Goal: Complete application form

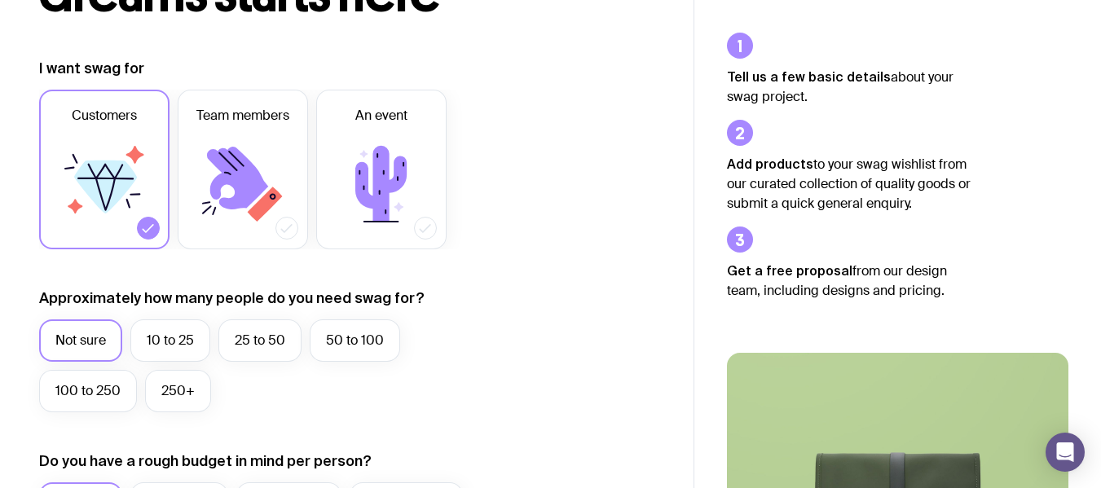
scroll to position [192, 0]
click at [94, 332] on label "Not sure" at bounding box center [80, 340] width 83 height 42
click at [0, 0] on input "Not sure" at bounding box center [0, 0] width 0 height 0
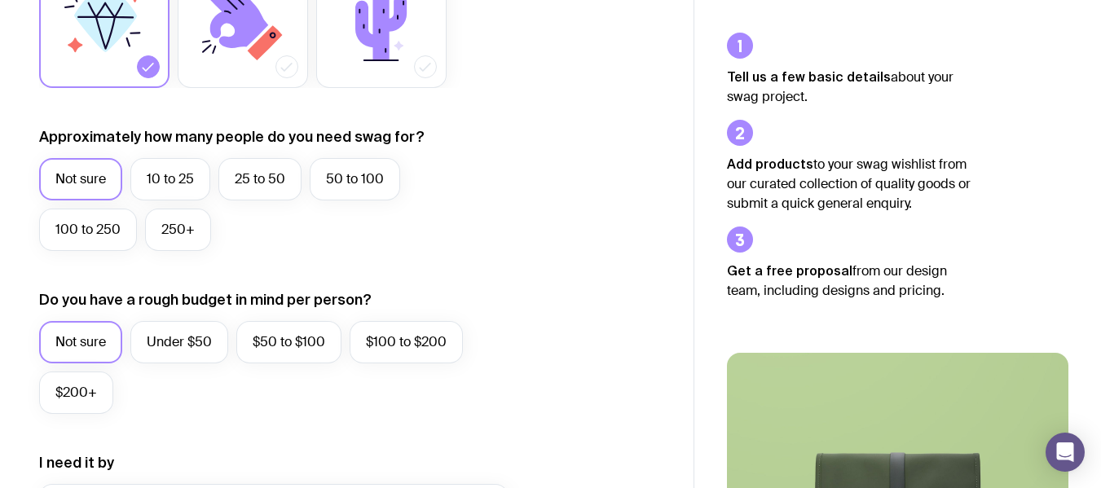
scroll to position [358, 0]
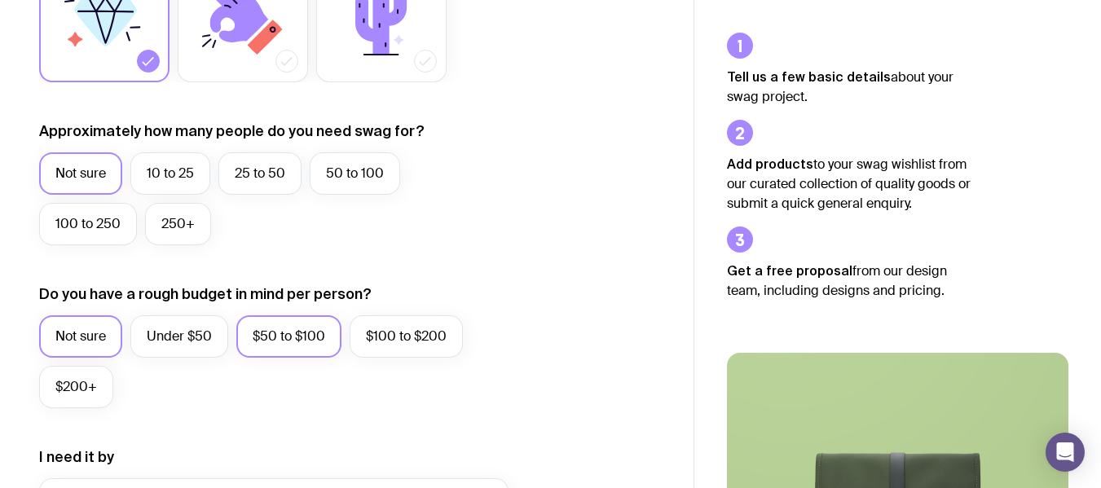
click at [314, 330] on label "$50 to $100" at bounding box center [288, 336] width 105 height 42
click at [0, 0] on input "$50 to $100" at bounding box center [0, 0] width 0 height 0
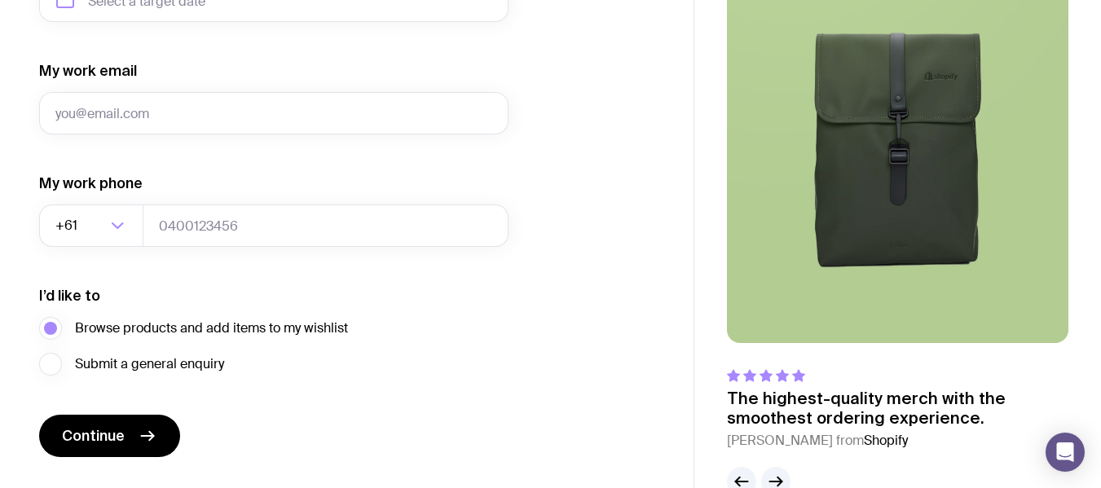
scroll to position [898, 0]
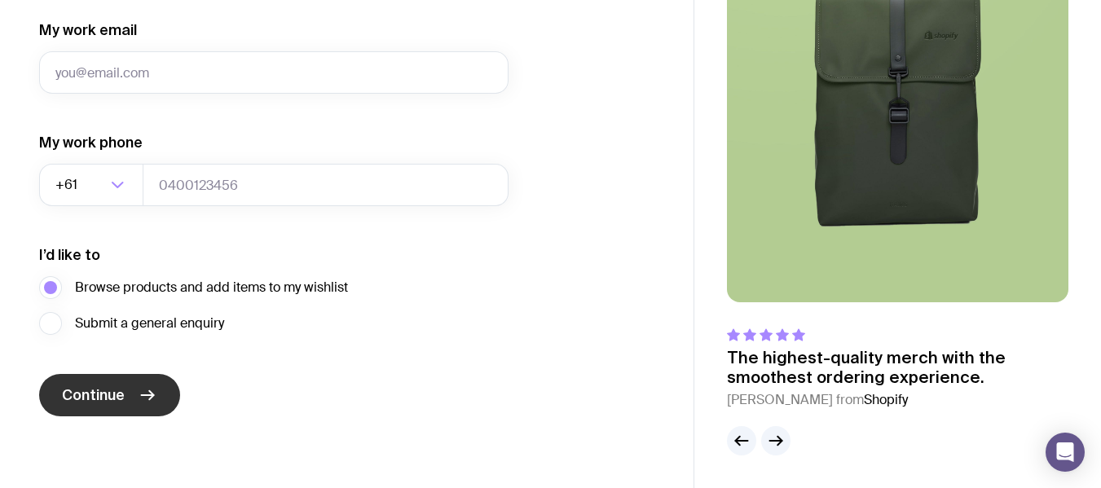
click at [77, 382] on button "Continue" at bounding box center [109, 395] width 141 height 42
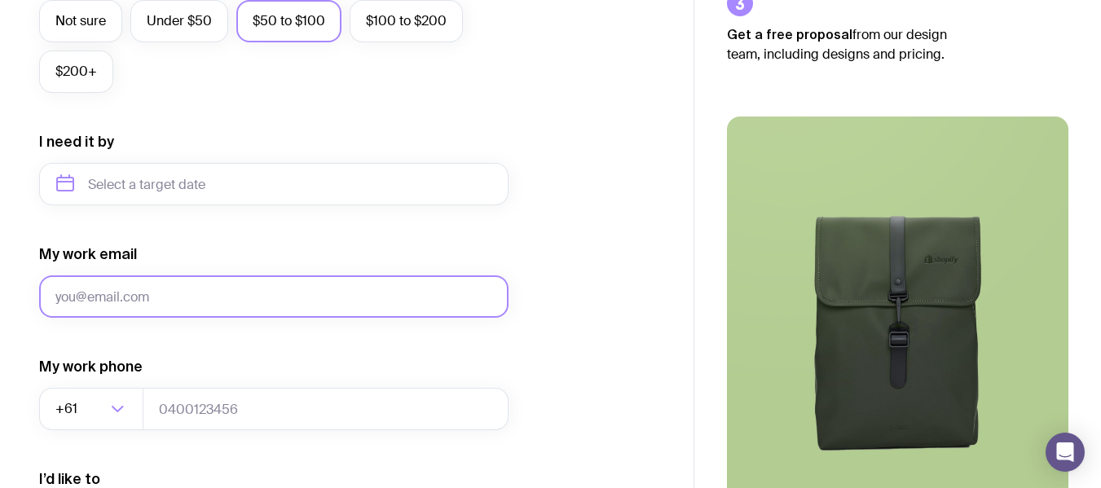
scroll to position [677, 0]
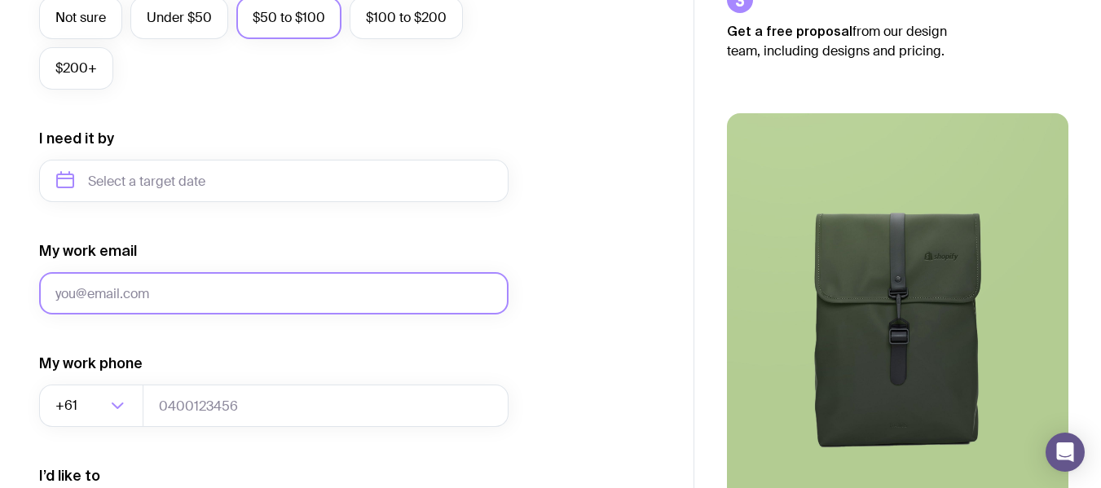
click at [249, 296] on input "My work email" at bounding box center [274, 293] width 470 height 42
type input "[EMAIL_ADDRESS][DOMAIN_NAME]"
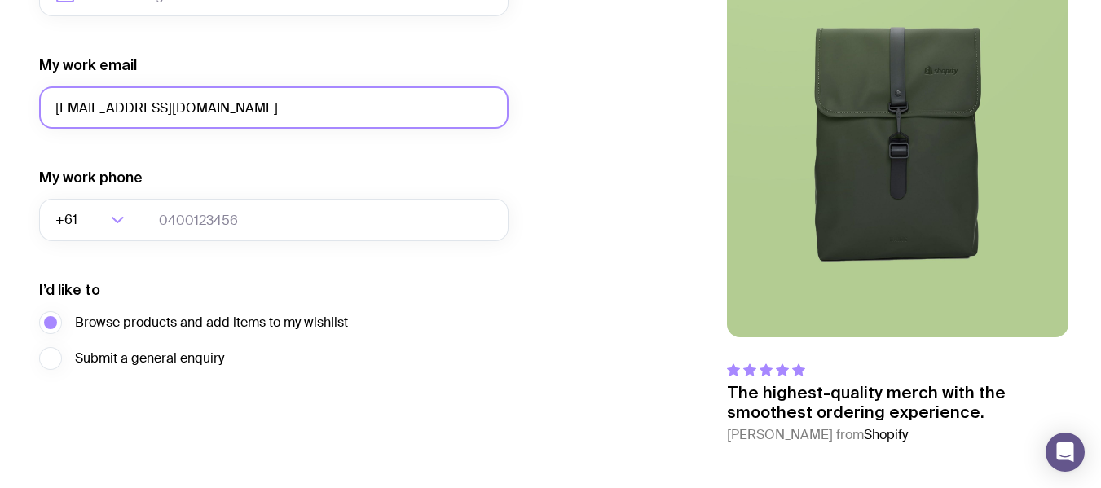
scroll to position [863, 0]
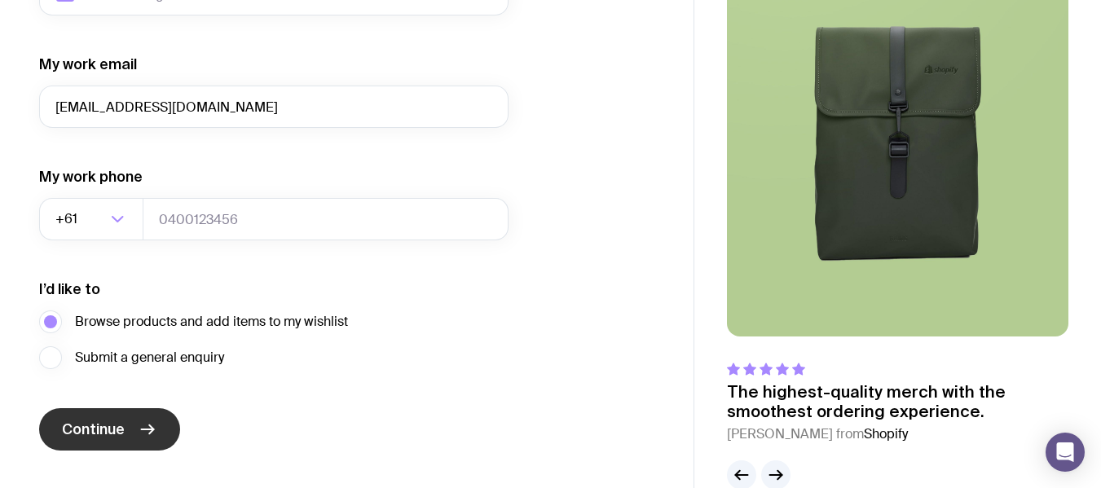
click at [102, 415] on button "Continue" at bounding box center [109, 429] width 141 height 42
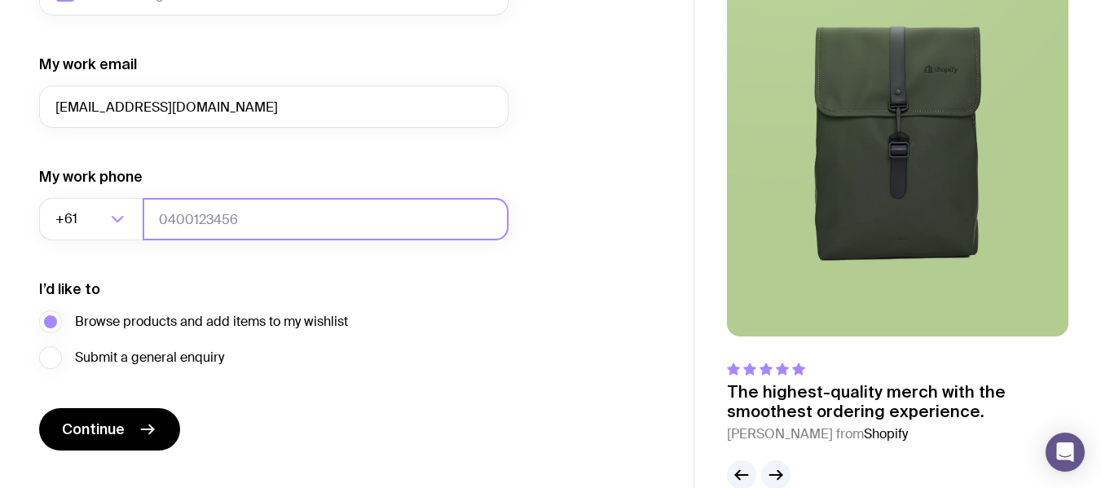
click at [186, 218] on input "tel" at bounding box center [326, 219] width 366 height 42
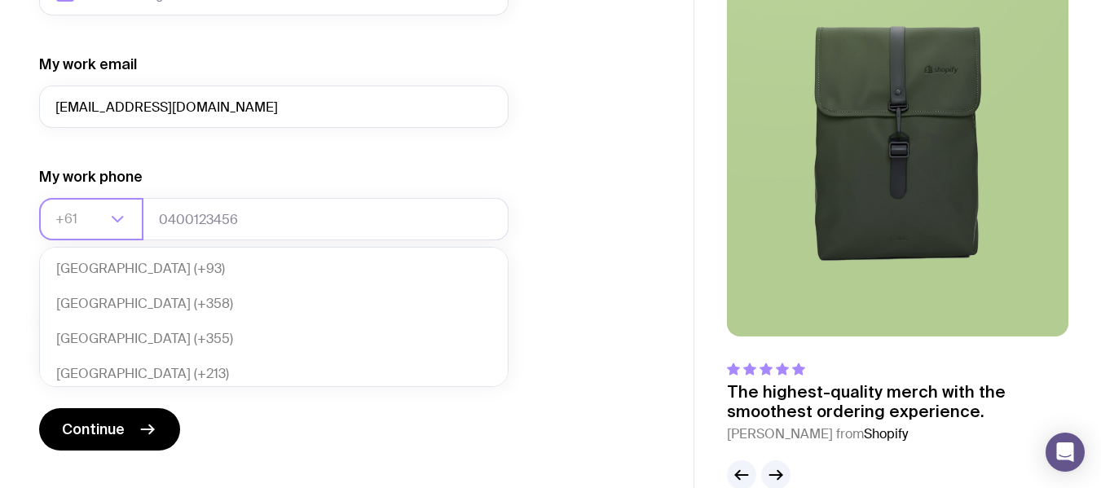
click at [121, 219] on icon "Search for option" at bounding box center [118, 219] width 11 height 5
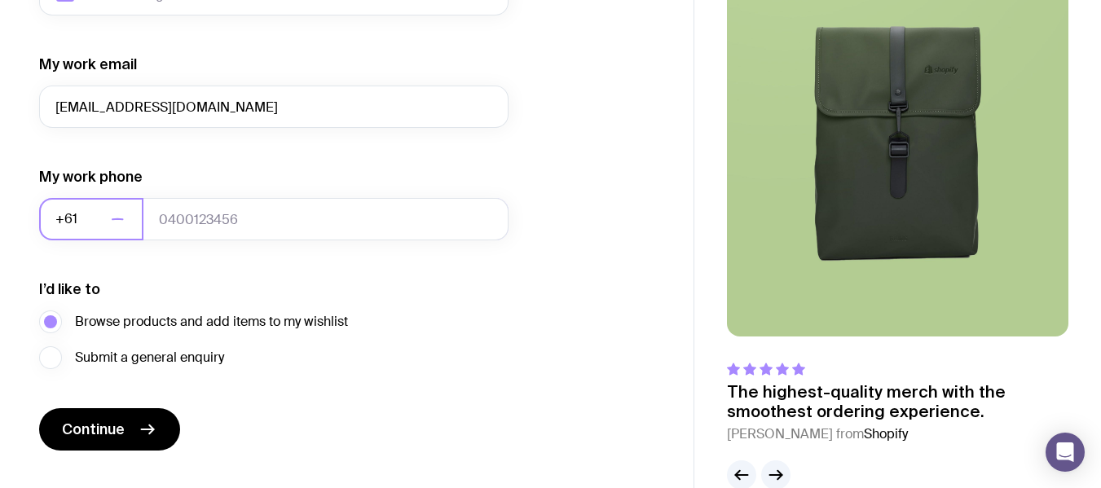
click at [121, 219] on icon "Search for option" at bounding box center [118, 219] width 11 height 0
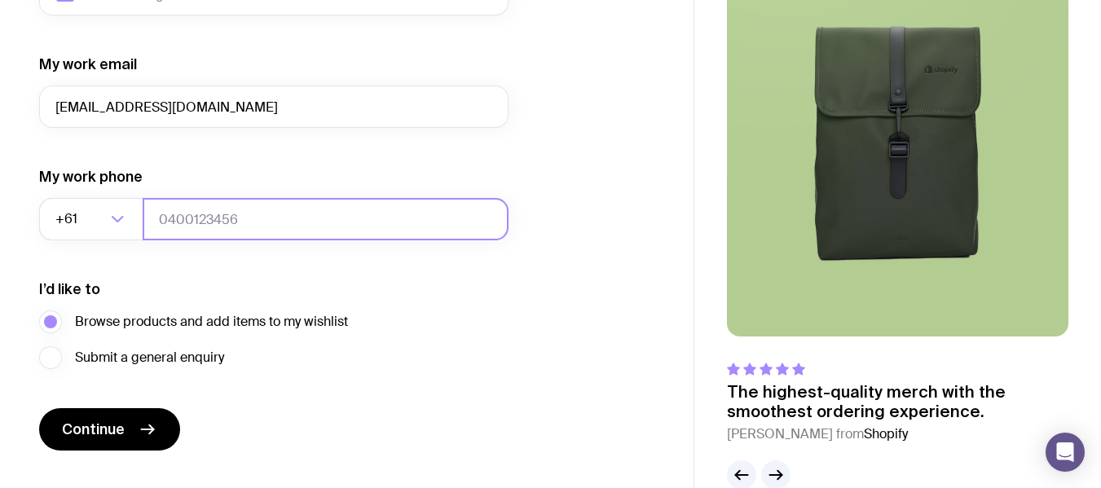
click at [308, 213] on input "tel" at bounding box center [326, 219] width 366 height 42
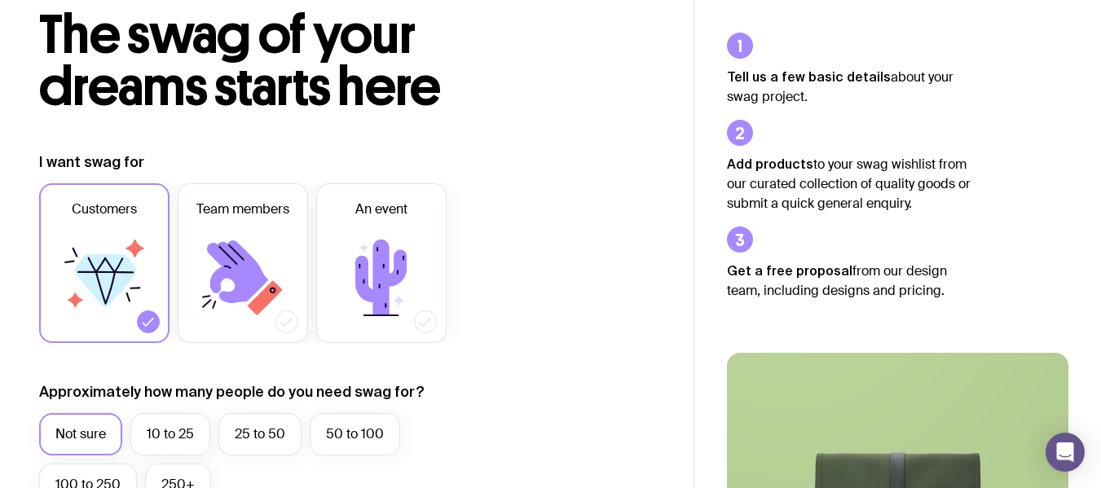
scroll to position [0, 0]
